Goal: Use online tool/utility: Utilize a website feature to perform a specific function

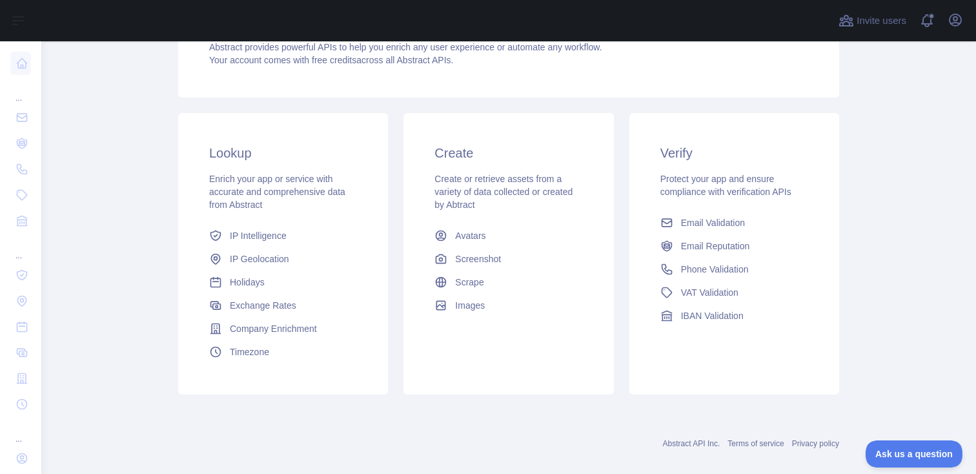
scroll to position [169, 0]
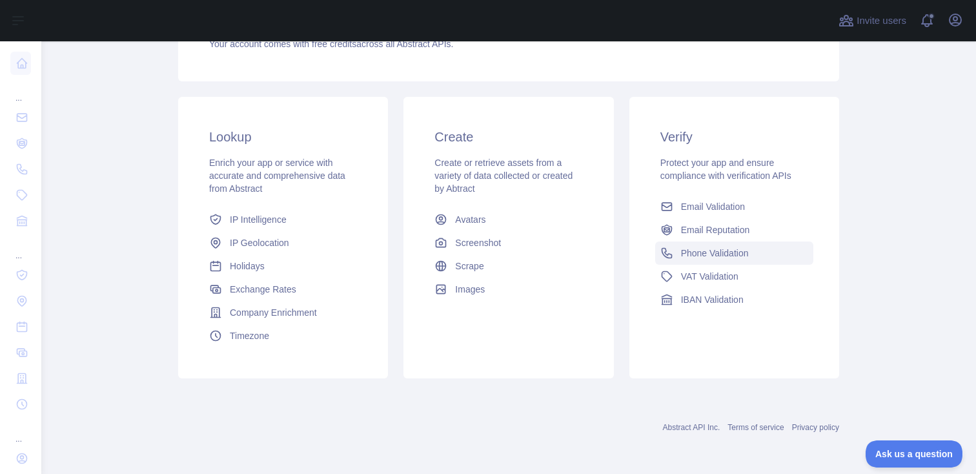
click at [717, 259] on link "Phone Validation" at bounding box center [734, 252] width 158 height 23
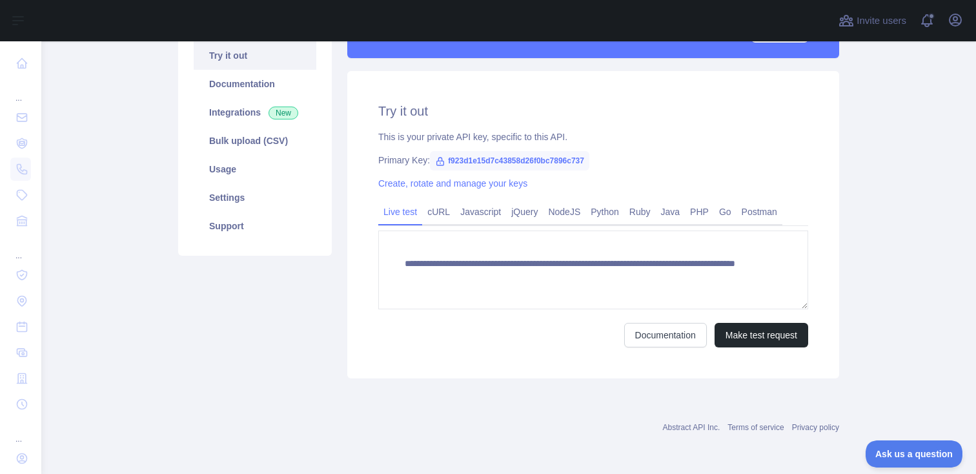
scroll to position [139, 0]
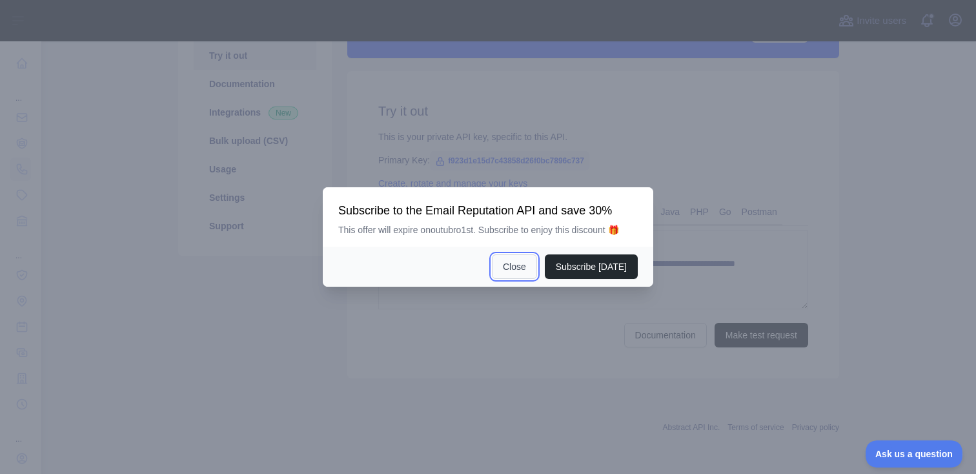
click at [505, 267] on button "Close" at bounding box center [514, 266] width 45 height 25
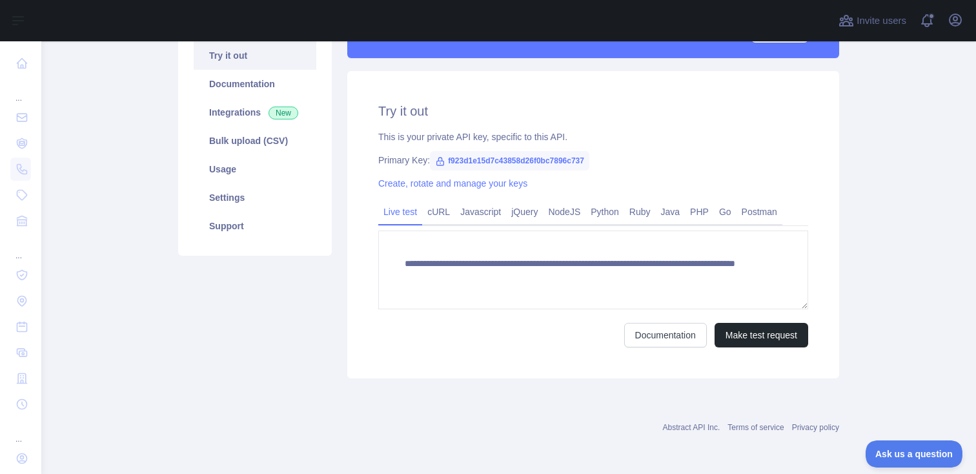
click at [514, 160] on span "f923d1e15d7c43858d26f0bc7896c737" at bounding box center [509, 160] width 159 height 19
copy span "f923d1e15d7c43858d26f0bc7896c737"
